Goal: Task Accomplishment & Management: Complete application form

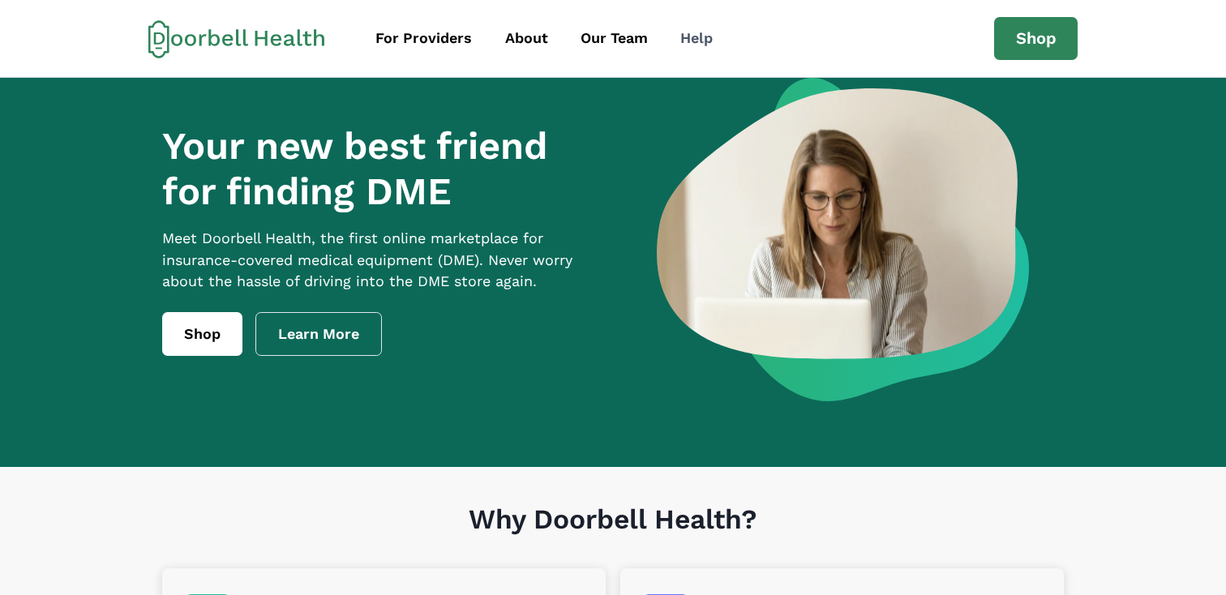
click at [706, 34] on div "Help" at bounding box center [697, 39] width 32 height 22
click at [689, 41] on div "Help" at bounding box center [697, 39] width 32 height 22
click at [432, 39] on div "For Providers" at bounding box center [424, 39] width 97 height 22
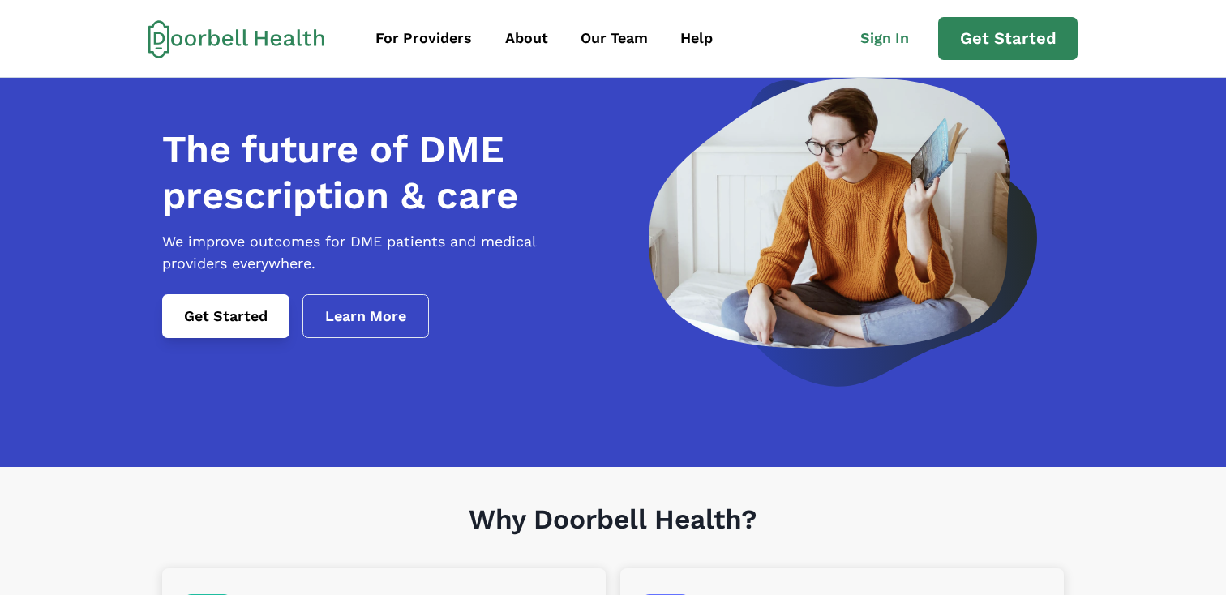
click at [238, 338] on link "Get Started" at bounding box center [225, 316] width 127 height 44
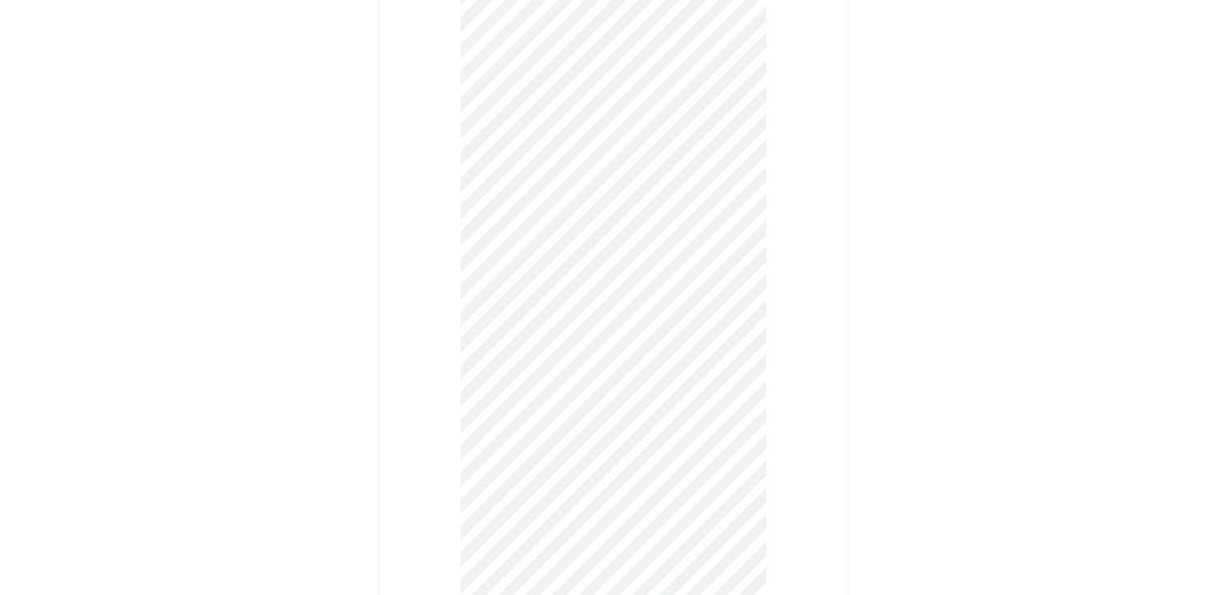
scroll to position [1188, 0]
